Goal: Transaction & Acquisition: Book appointment/travel/reservation

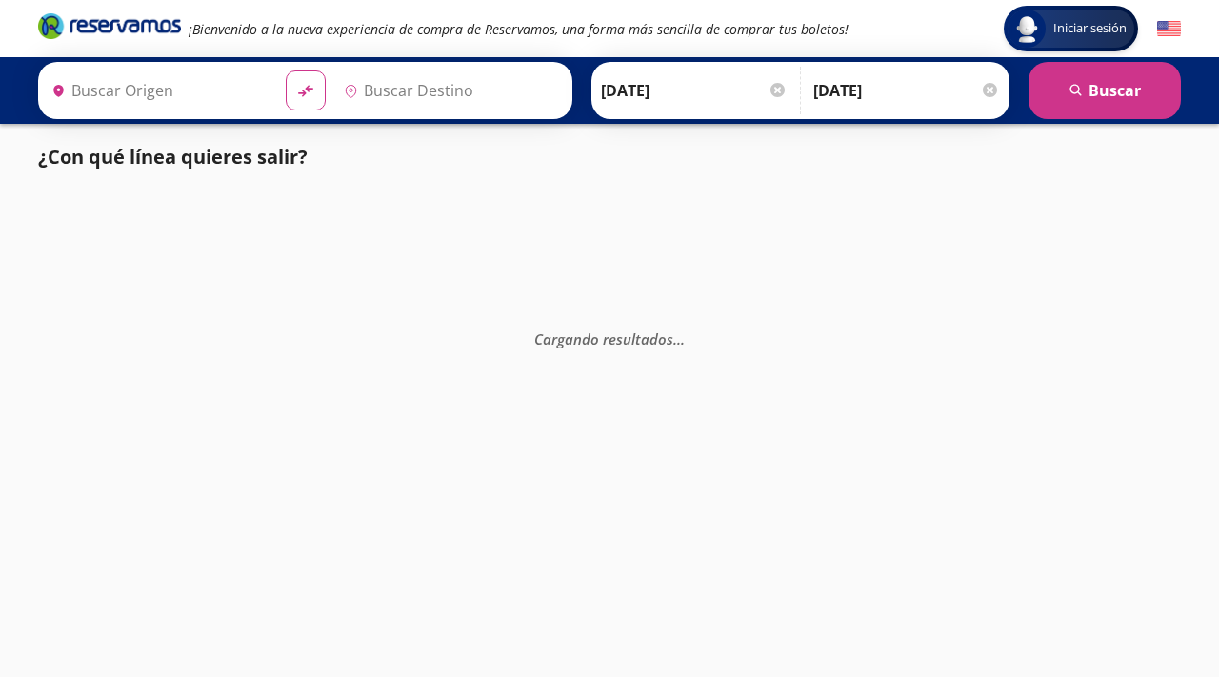
type input "[GEOGRAPHIC_DATA], [GEOGRAPHIC_DATA]"
type input "[GEOGRAPHIC_DATA][PERSON_NAME], [GEOGRAPHIC_DATA][PERSON_NAME]"
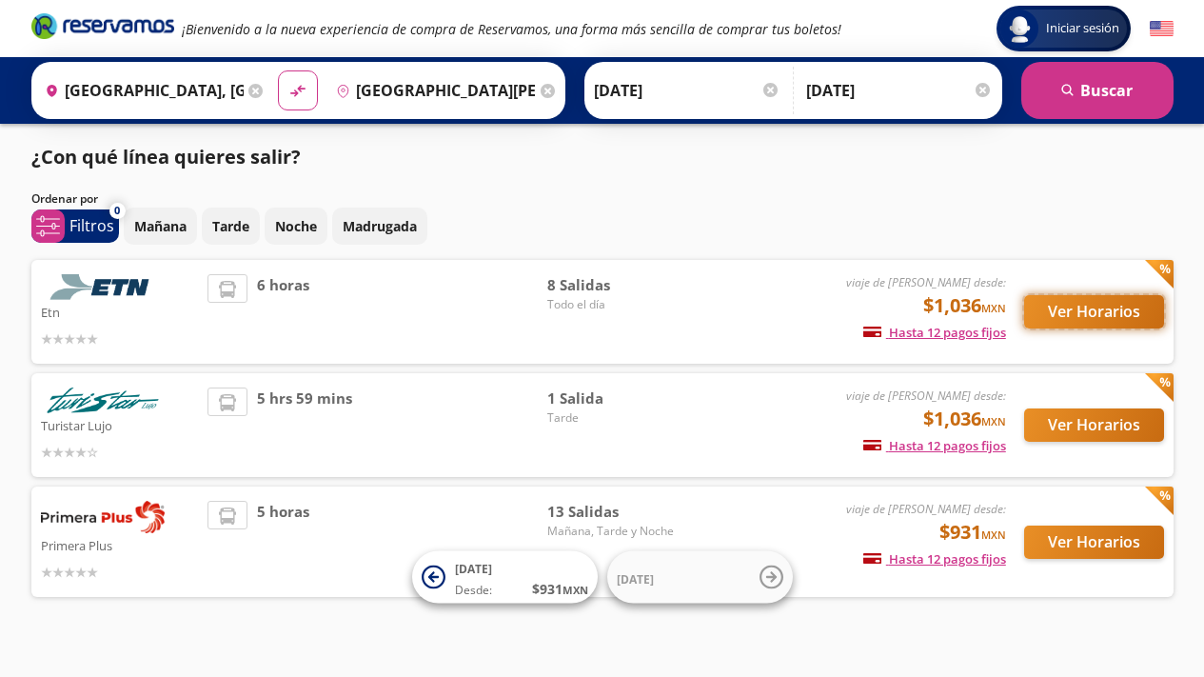
click at [1136, 301] on button "Ver Horarios" at bounding box center [1094, 311] width 140 height 33
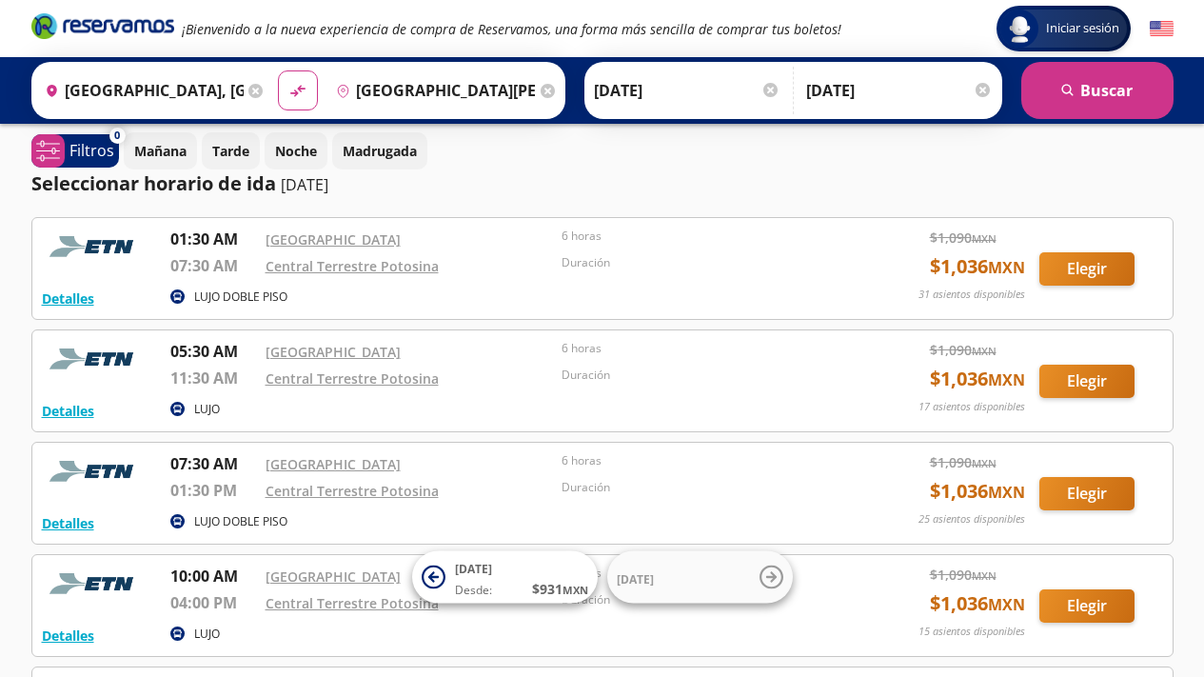
scroll to position [11, 0]
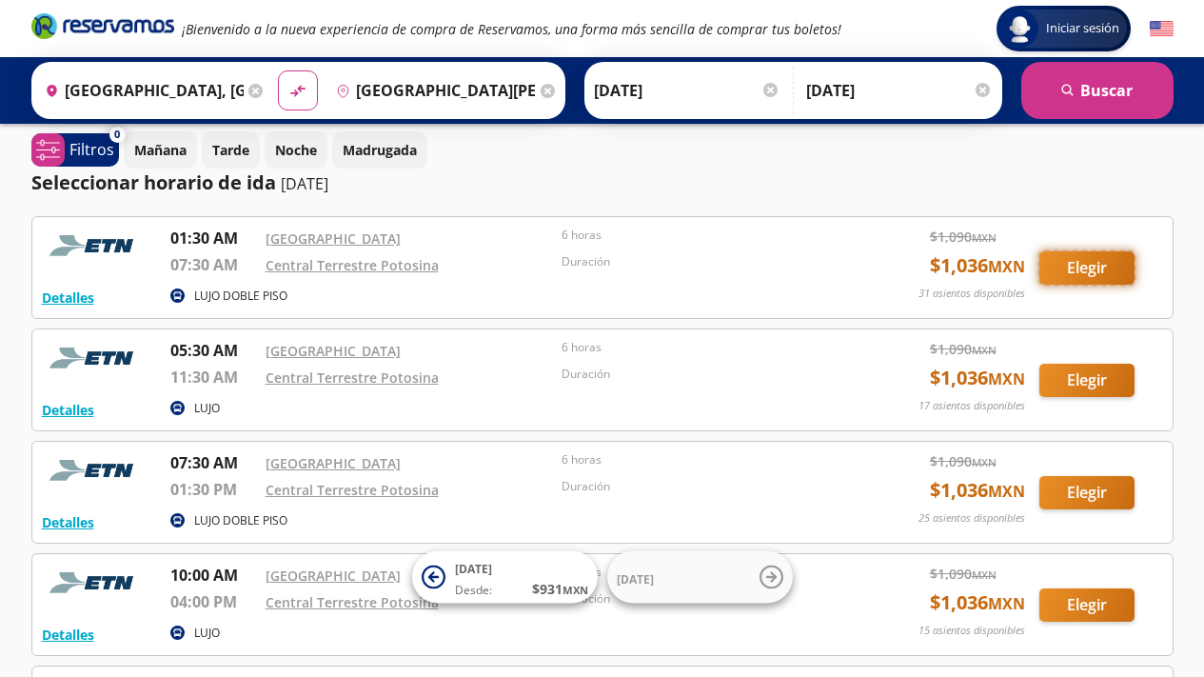
click at [1081, 265] on button "Elegir" at bounding box center [1087, 267] width 95 height 33
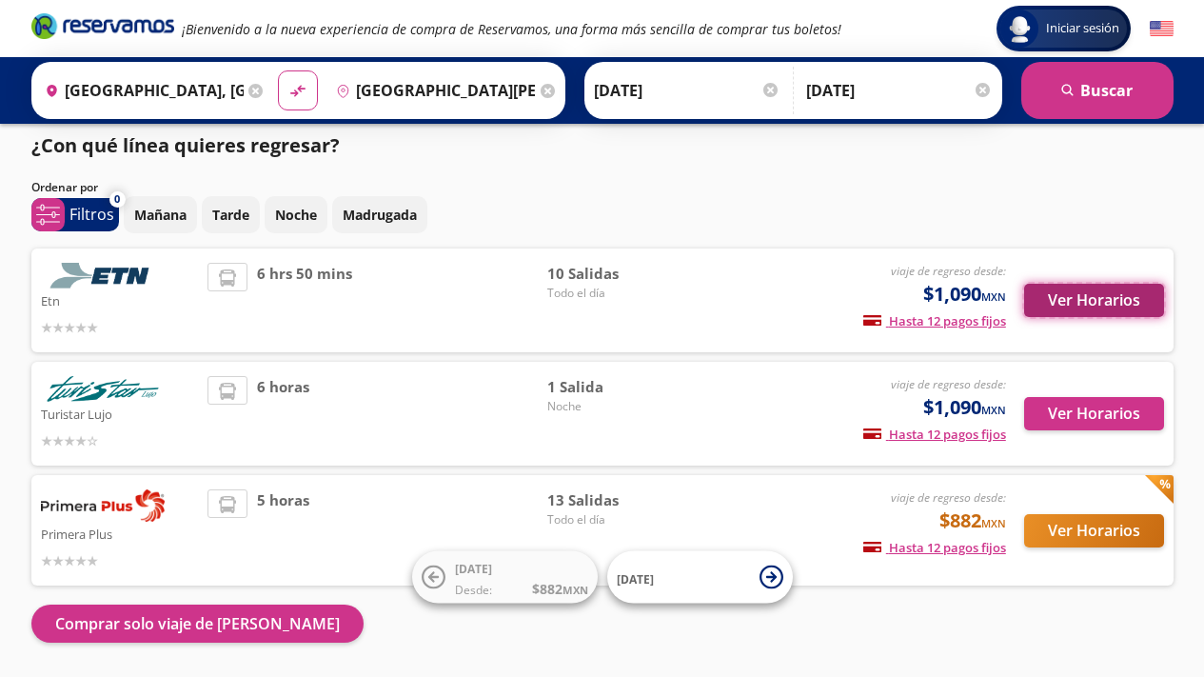
click at [1032, 316] on button "Ver Horarios" at bounding box center [1094, 300] width 140 height 33
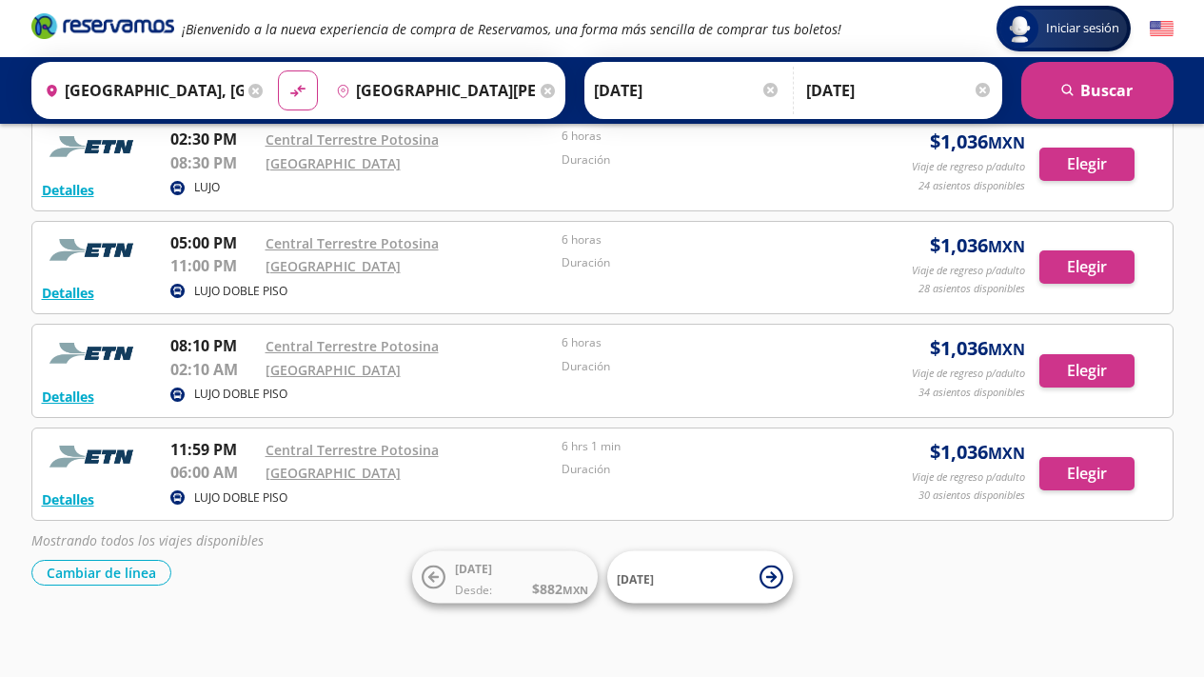
scroll to position [434, 0]
click at [1098, 265] on button "Elegir" at bounding box center [1087, 266] width 95 height 33
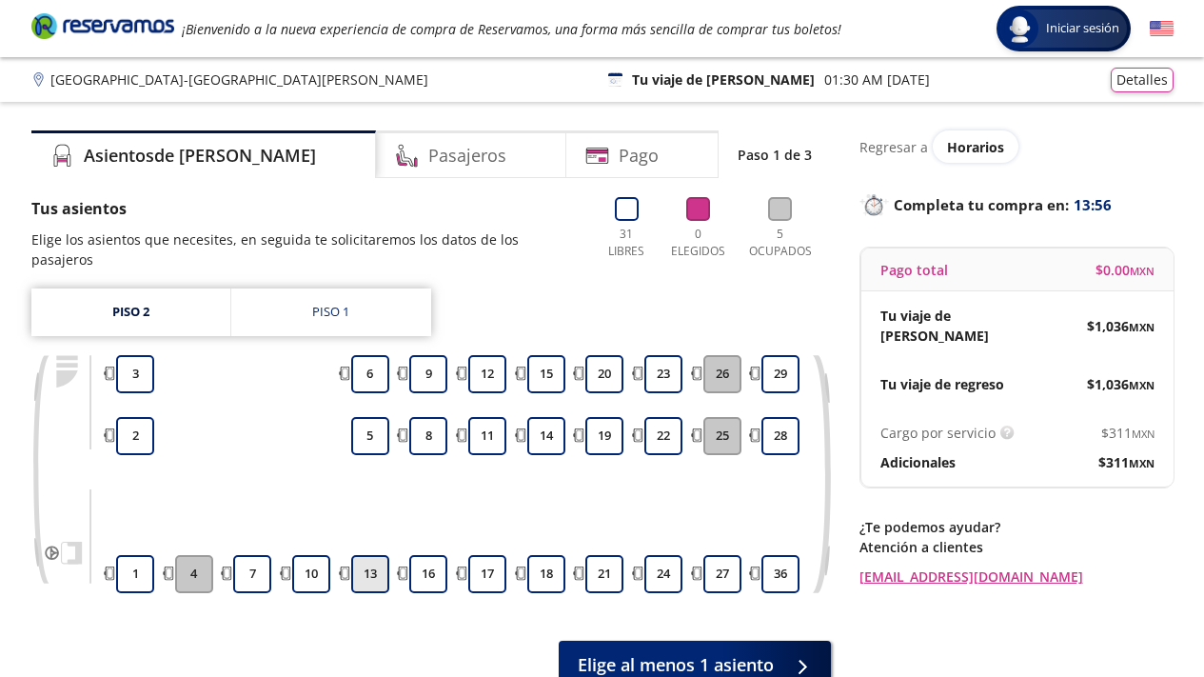
click at [376, 555] on button "13" at bounding box center [370, 574] width 38 height 38
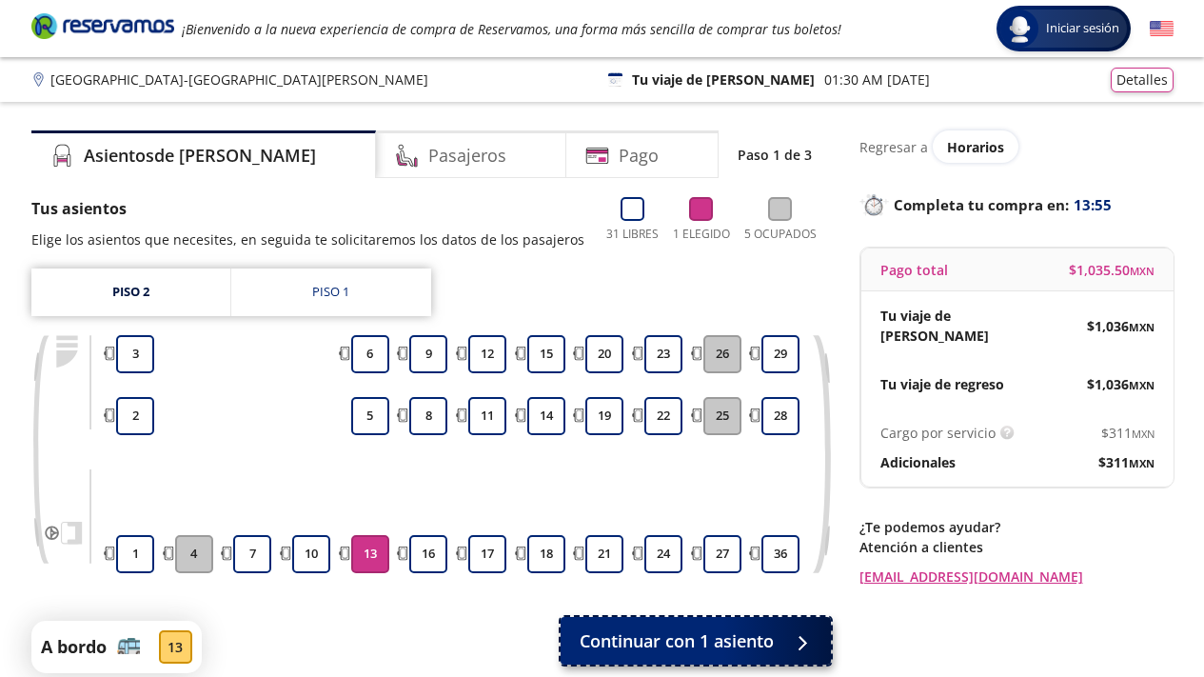
click at [642, 634] on span "Continuar con 1 asiento" at bounding box center [677, 641] width 194 height 26
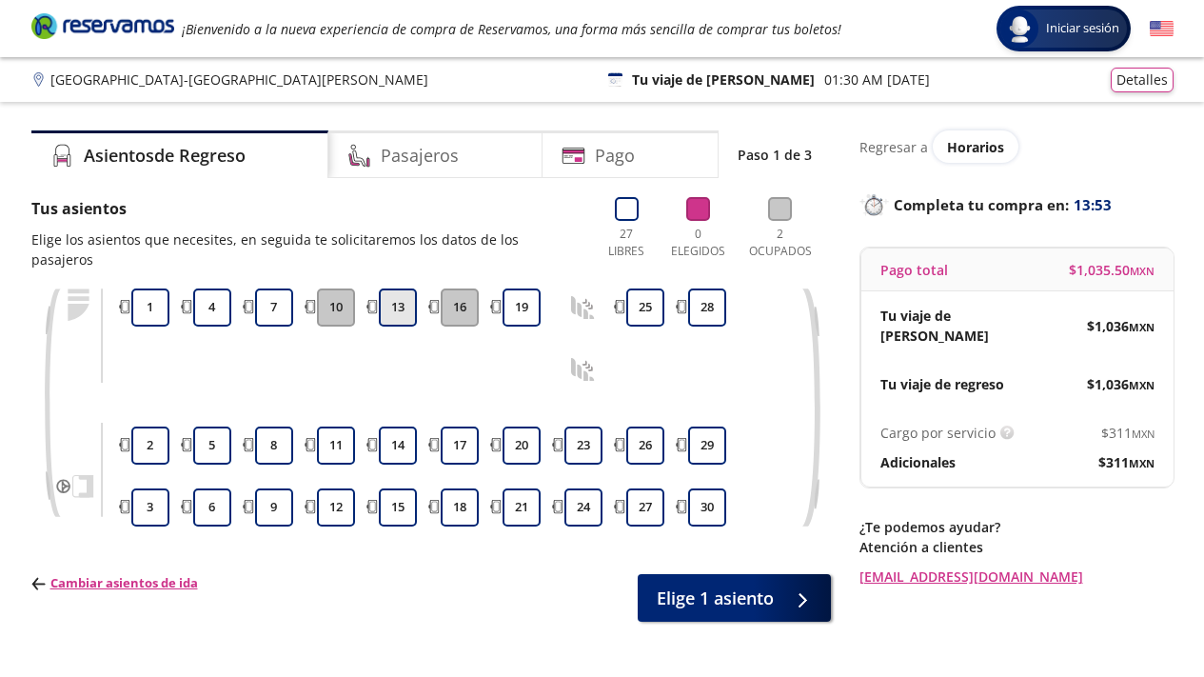
click at [398, 292] on button "13" at bounding box center [398, 307] width 38 height 38
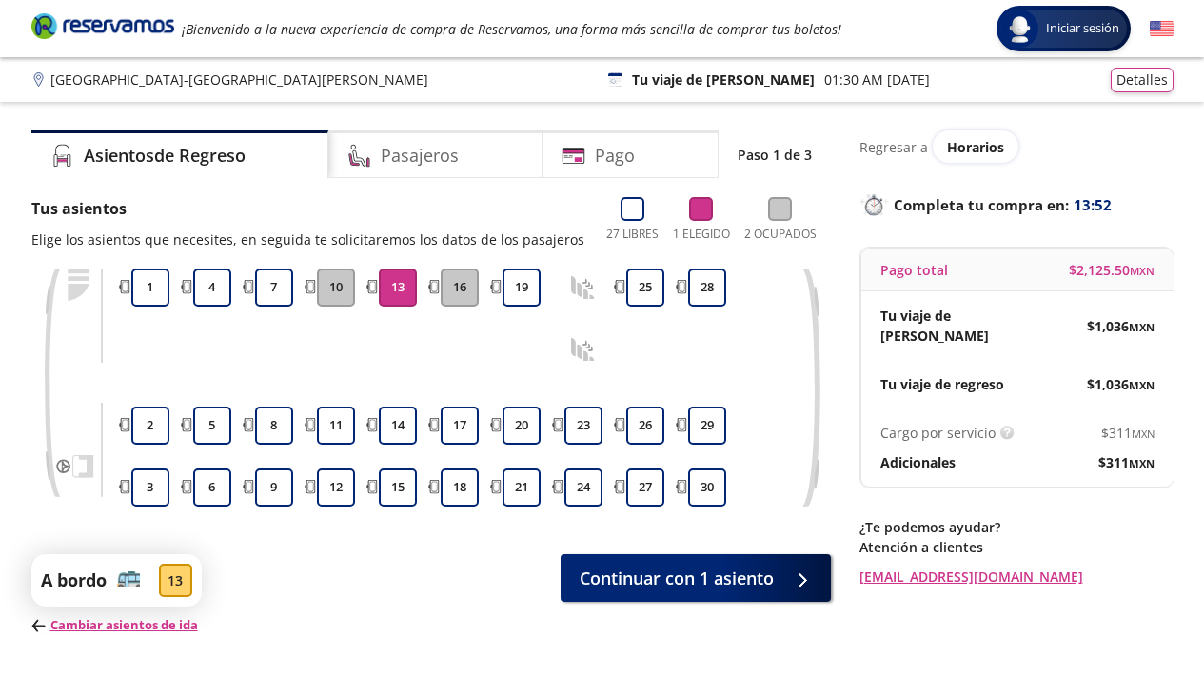
click at [679, 549] on div "Tus asientos Elige los asientos que necesites, en seguida te solicitaremos los …" at bounding box center [431, 416] width 800 height 438
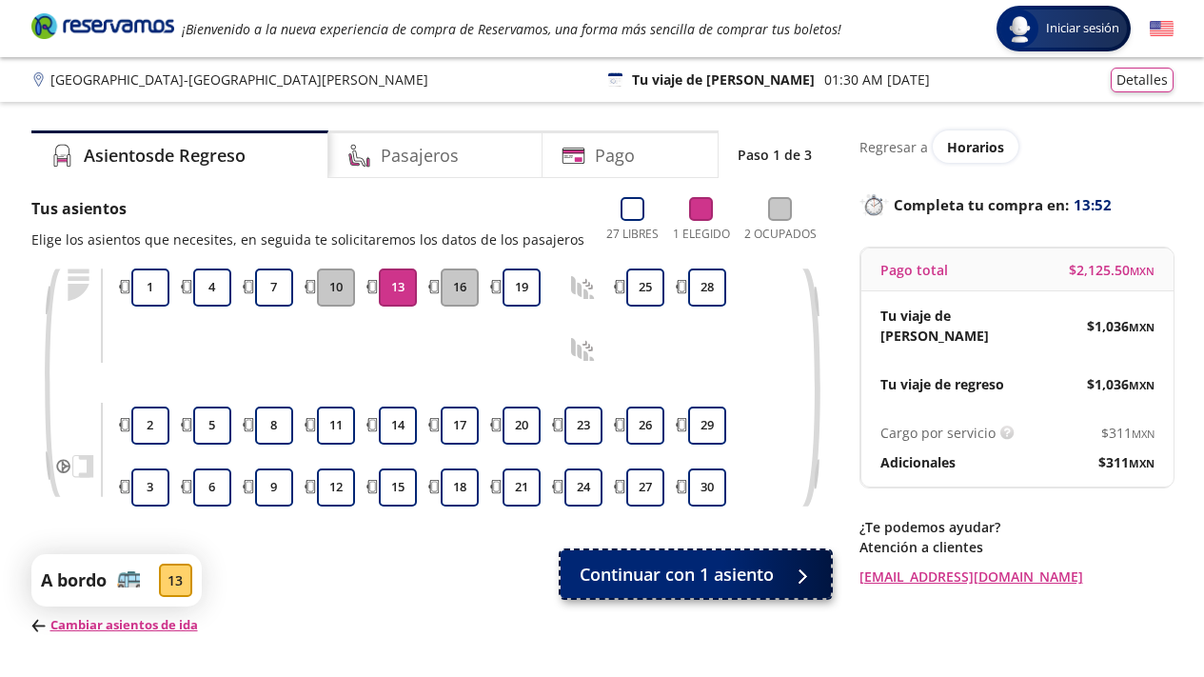
click at [691, 589] on button "Continuar con 1 asiento" at bounding box center [696, 574] width 270 height 48
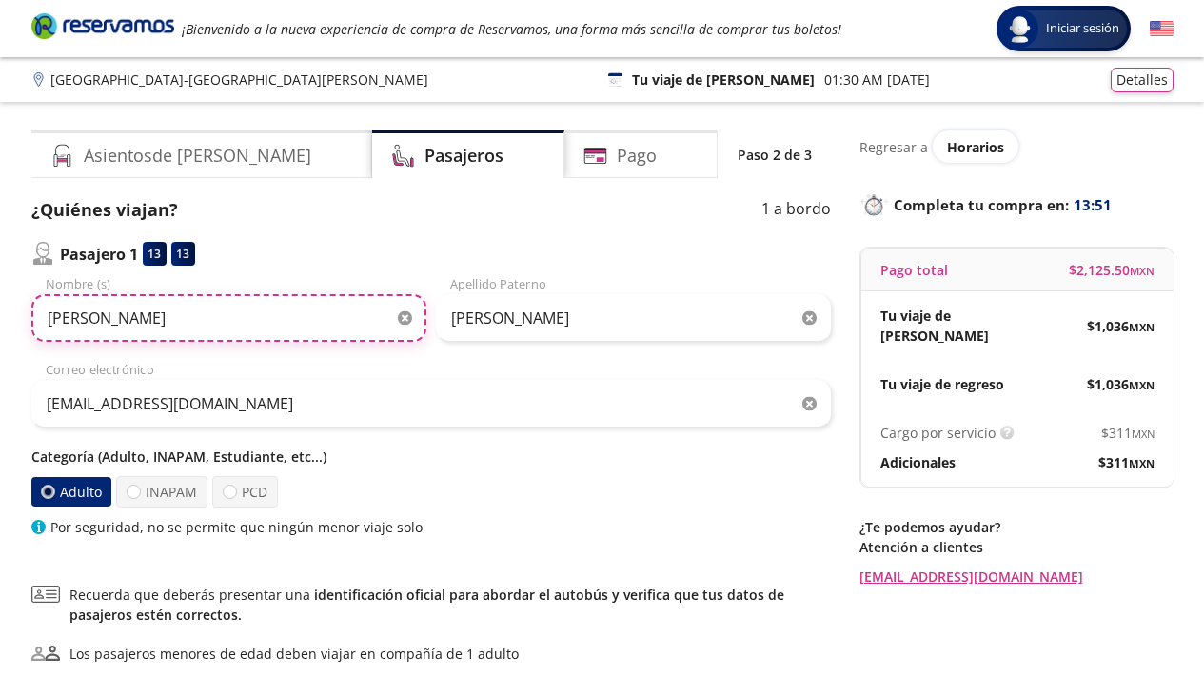
click at [229, 324] on input "[PERSON_NAME]" at bounding box center [228, 318] width 395 height 48
paste input "[PERSON_NAME]"
drag, startPoint x: 145, startPoint y: 316, endPoint x: 447, endPoint y: 314, distance: 302.8
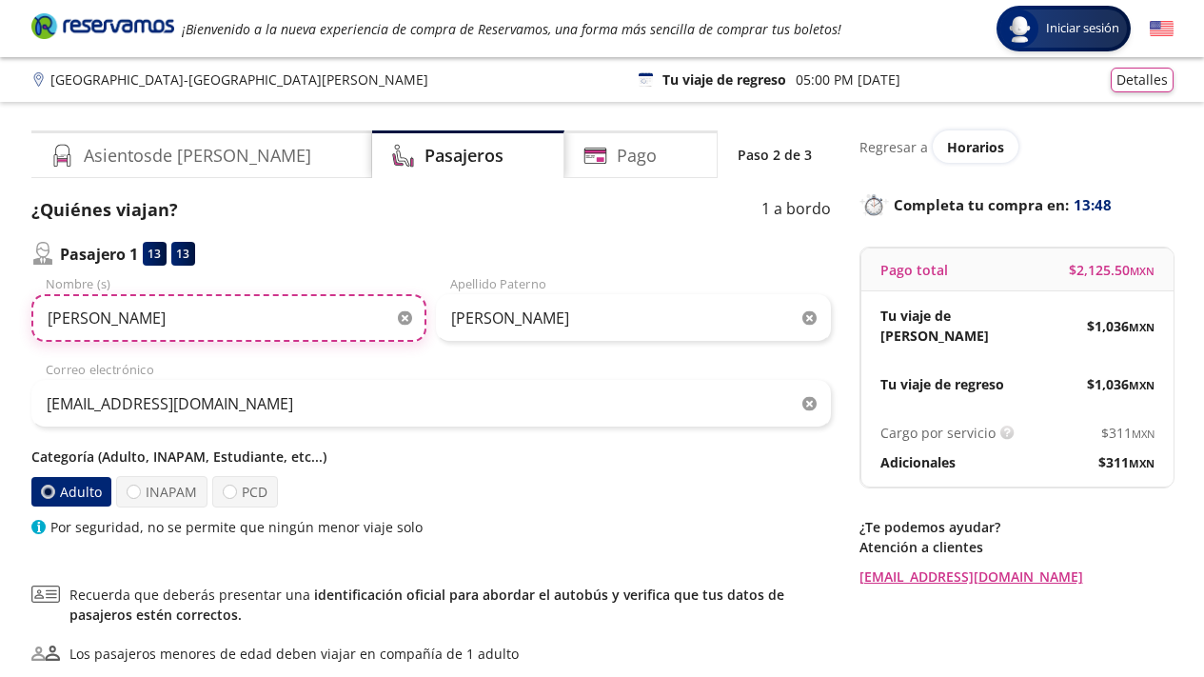
click at [447, 314] on div "[PERSON_NAME] Nombre (s) [PERSON_NAME]" at bounding box center [431, 308] width 800 height 67
type input "[PERSON_NAME]"
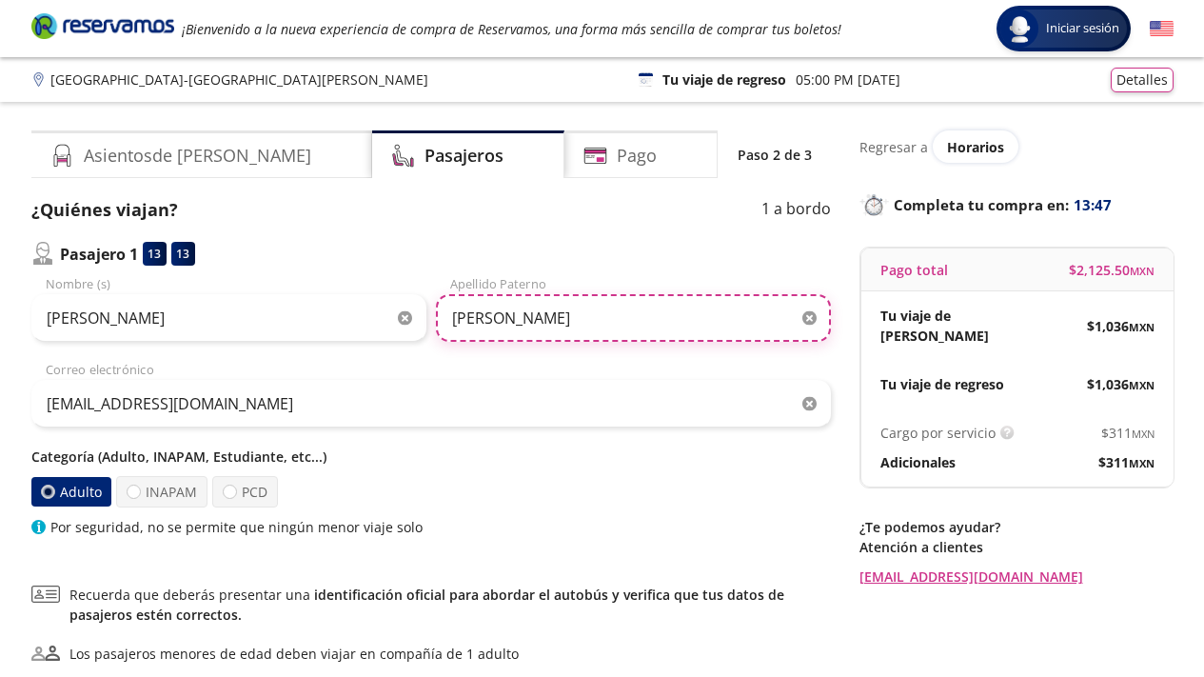
click at [560, 319] on input "[PERSON_NAME]" at bounding box center [633, 318] width 395 height 48
paste input "[PERSON_NAME]"
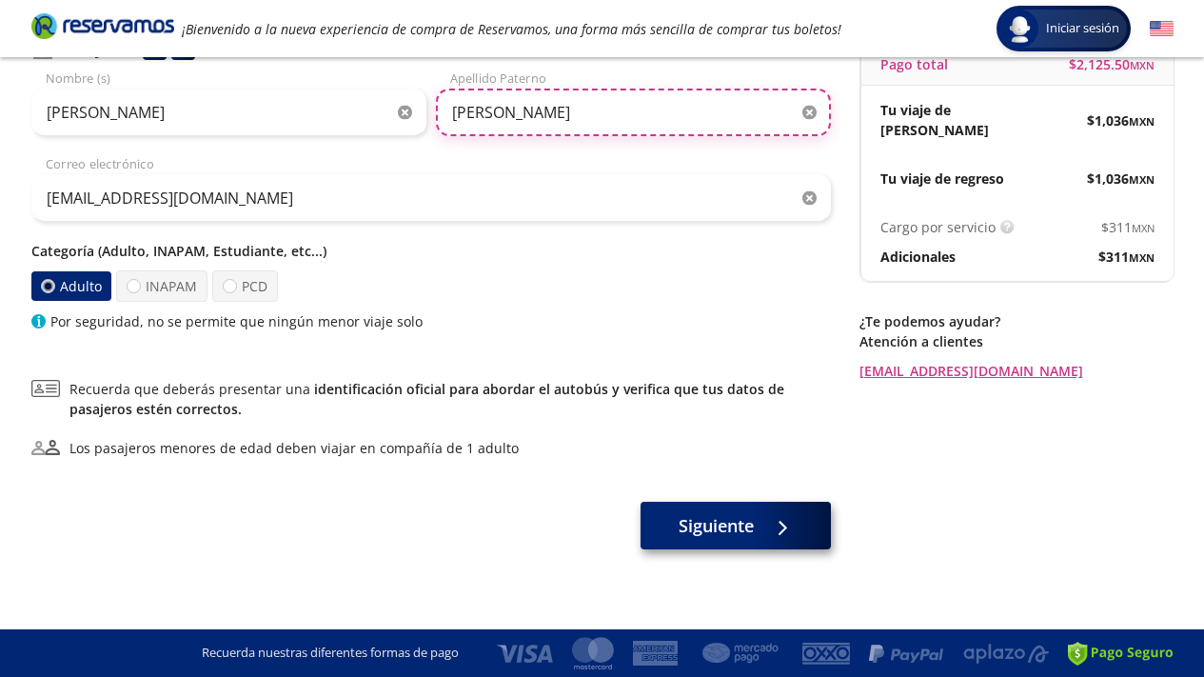
type input "[PERSON_NAME]"
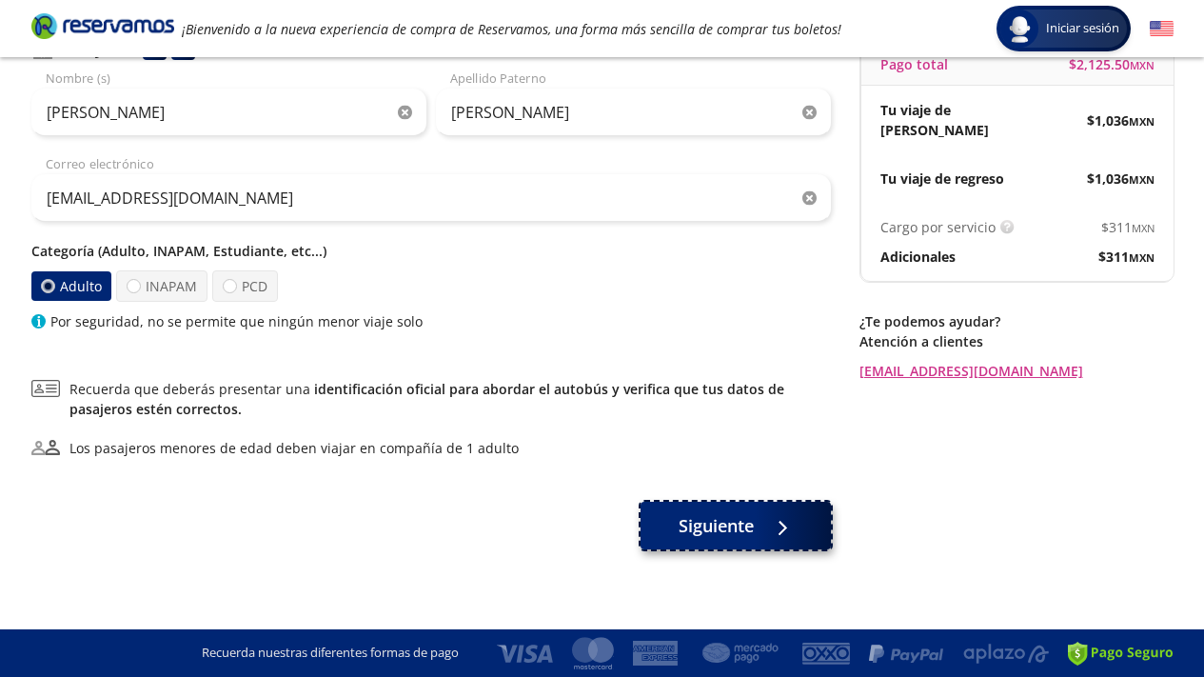
click at [706, 521] on span "Siguiente" at bounding box center [716, 526] width 75 height 26
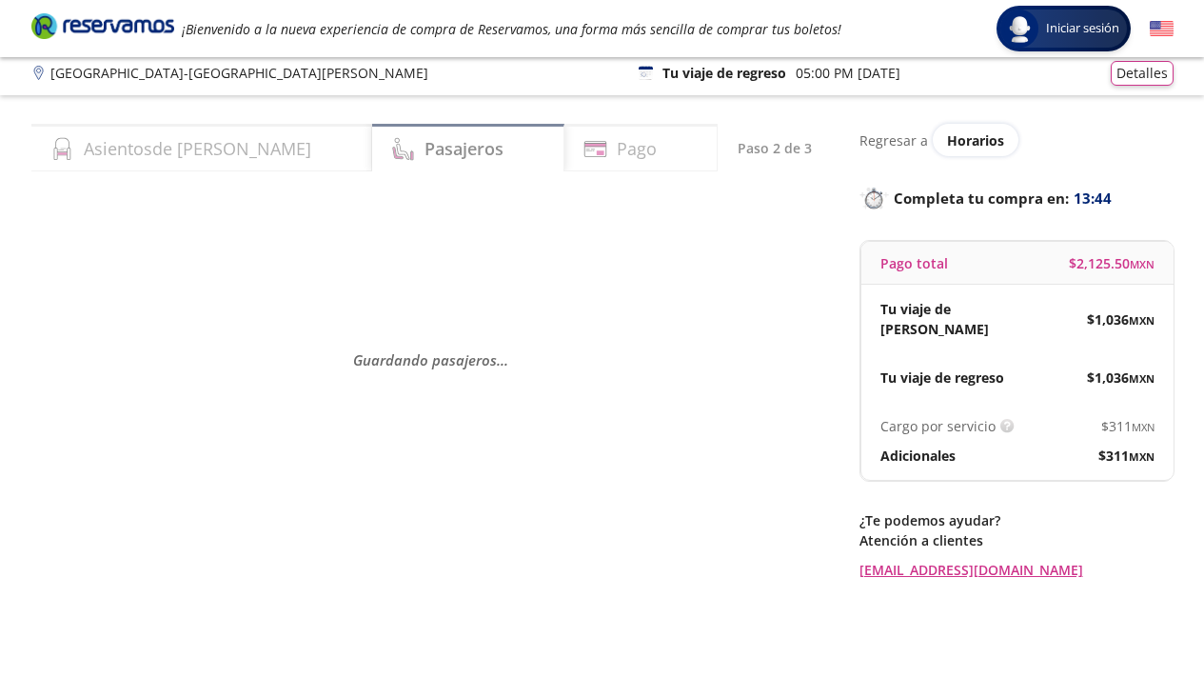
scroll to position [10, 0]
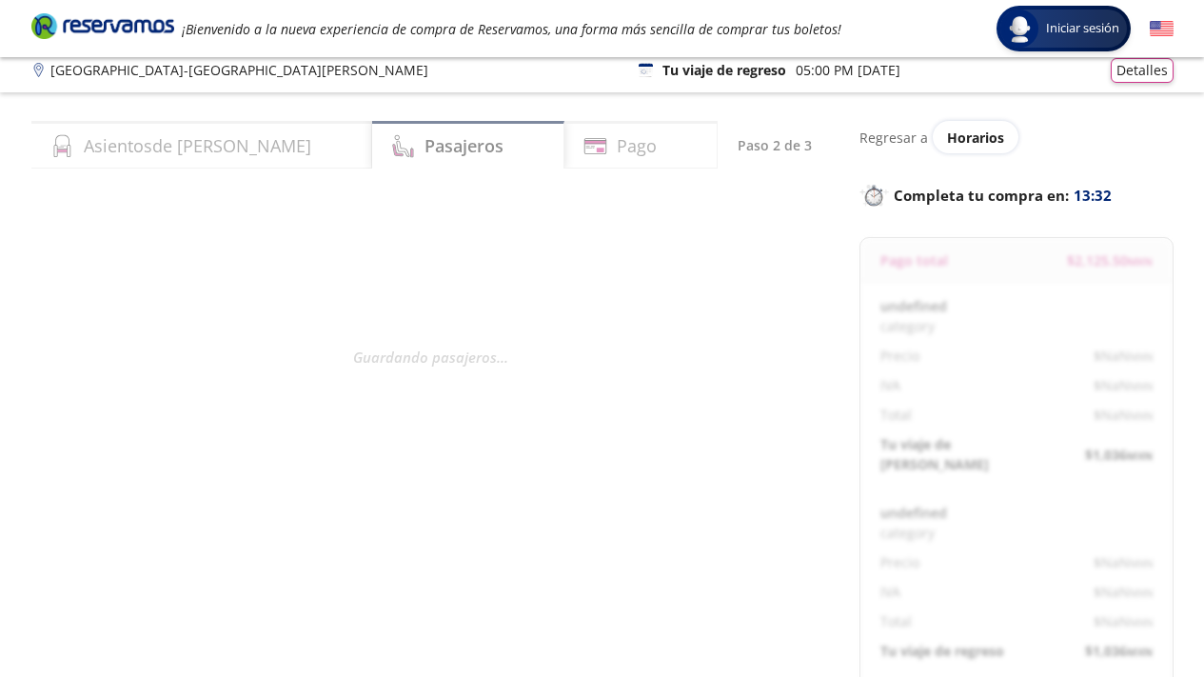
select select "MX"
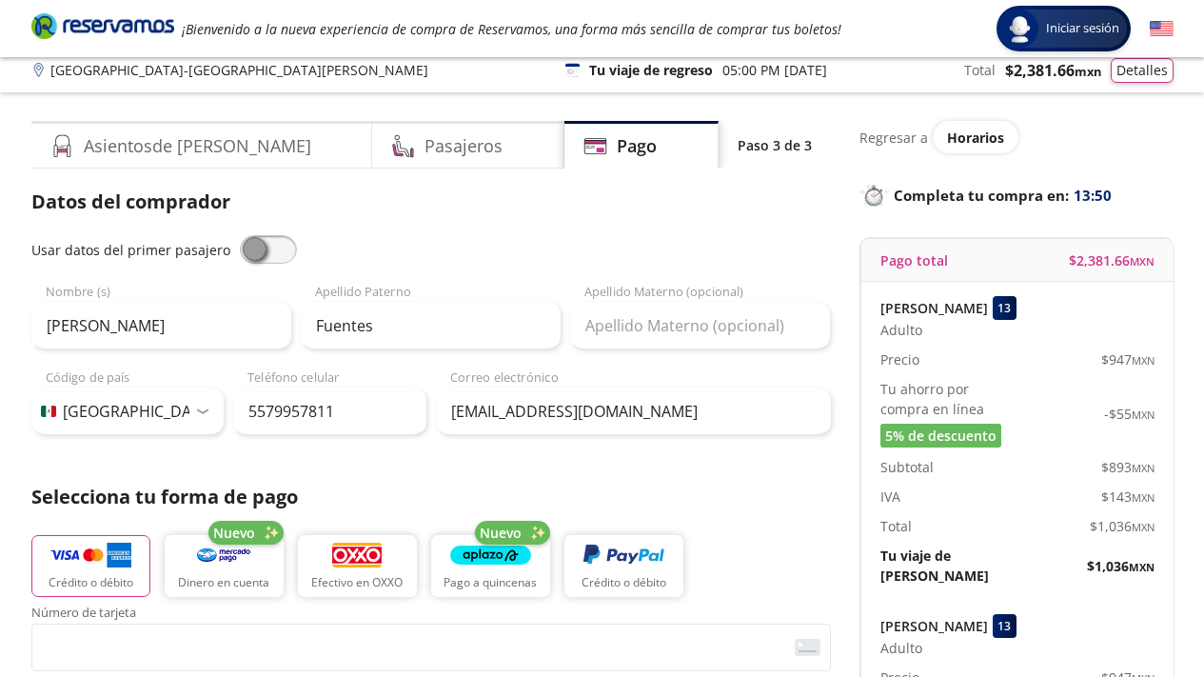
click at [260, 254] on span at bounding box center [268, 249] width 57 height 29
click at [240, 235] on input "checkbox" at bounding box center [240, 235] width 0 height 0
type input "[PERSON_NAME]"
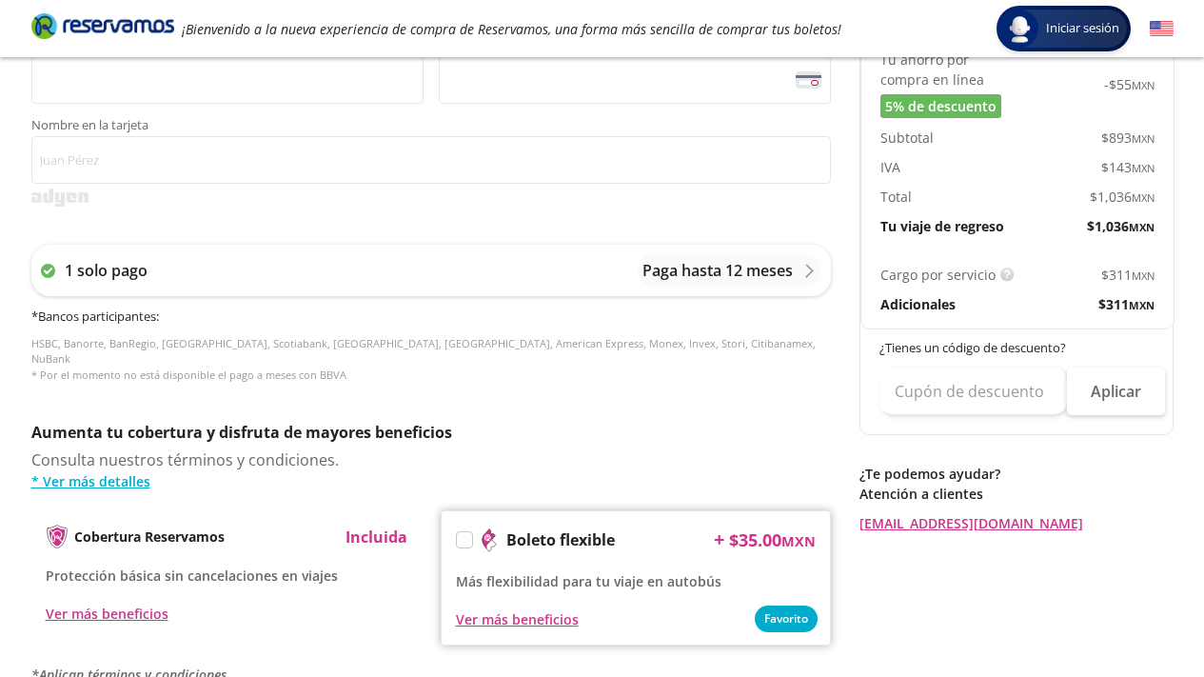
scroll to position [865, 0]
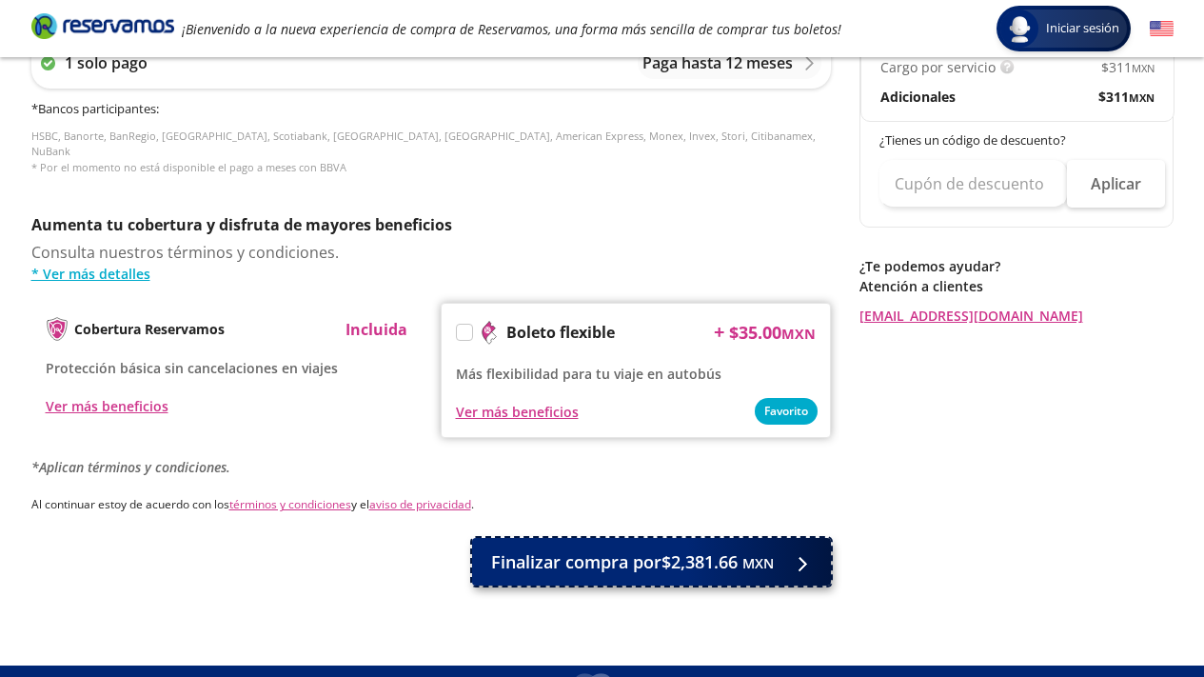
click at [700, 554] on span "Finalizar compra por $2,381.66 MXN" at bounding box center [632, 562] width 283 height 26
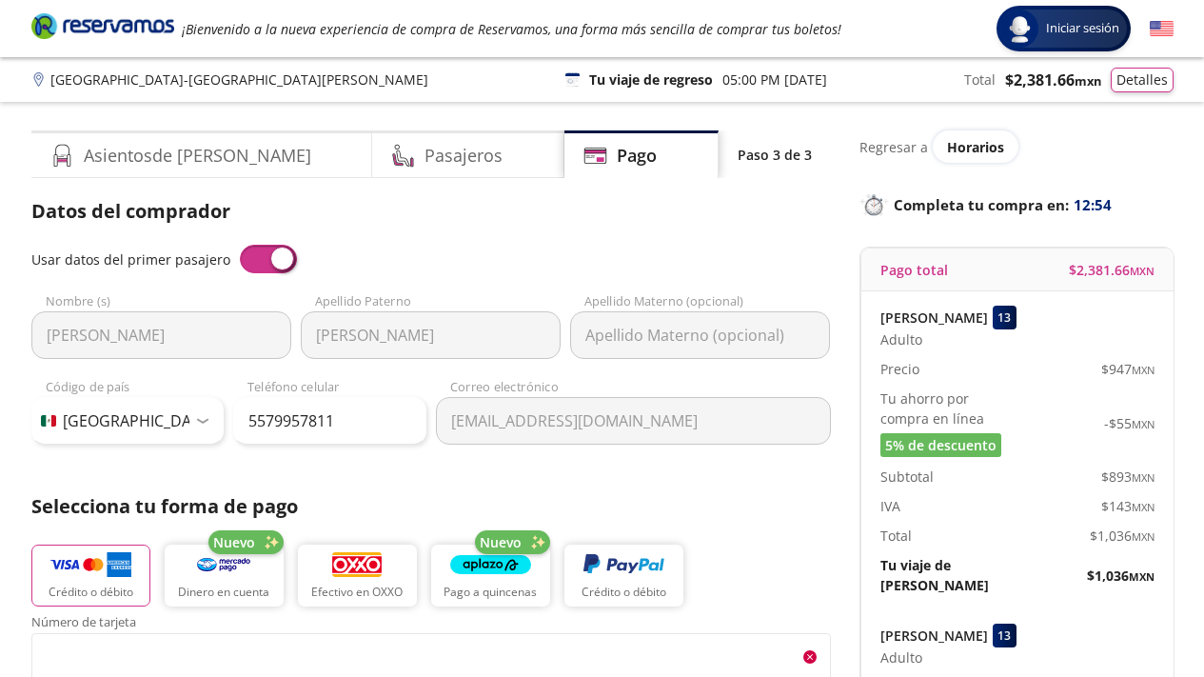
scroll to position [1015, 0]
